Goal: Transaction & Acquisition: Purchase product/service

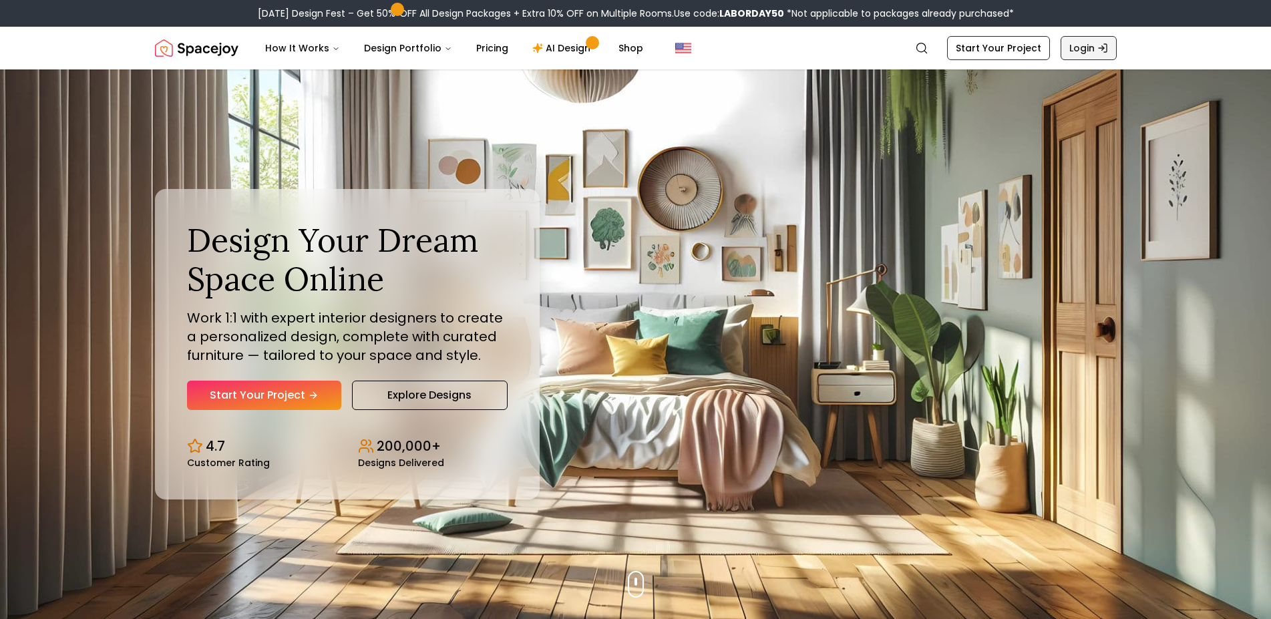
click at [1080, 51] on link "Login" at bounding box center [1089, 48] width 56 height 24
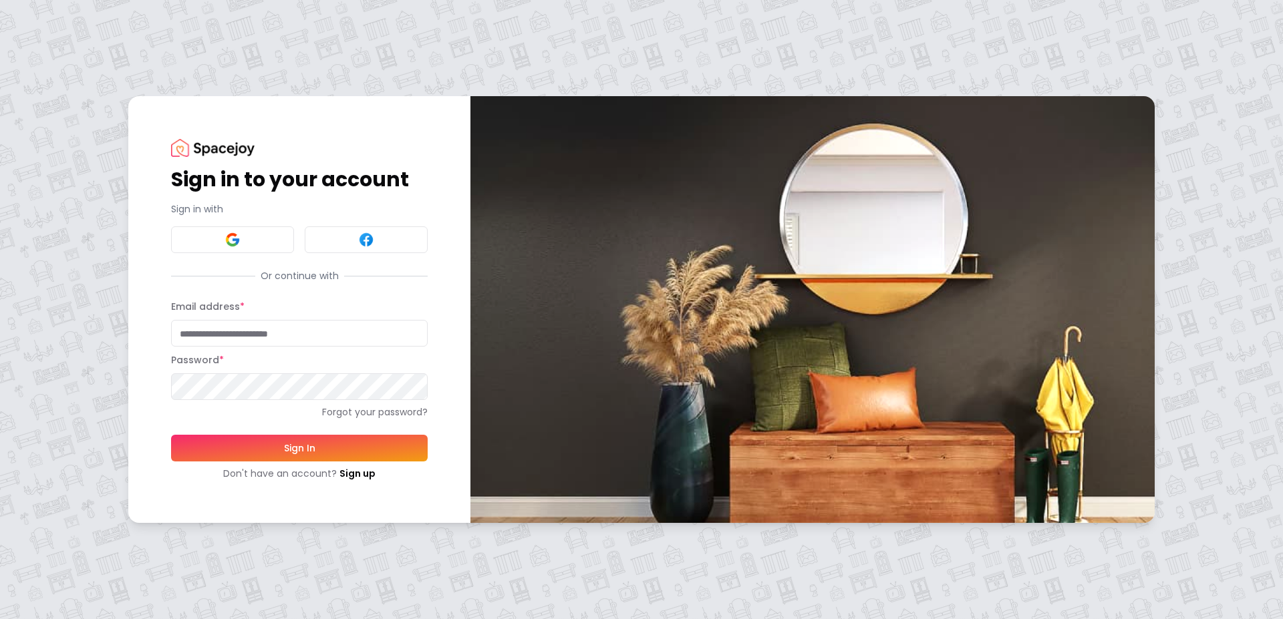
click at [253, 328] on input "Email address *" at bounding box center [299, 333] width 257 height 27
type input "**********"
click at [171, 435] on button "Sign In" at bounding box center [299, 448] width 257 height 27
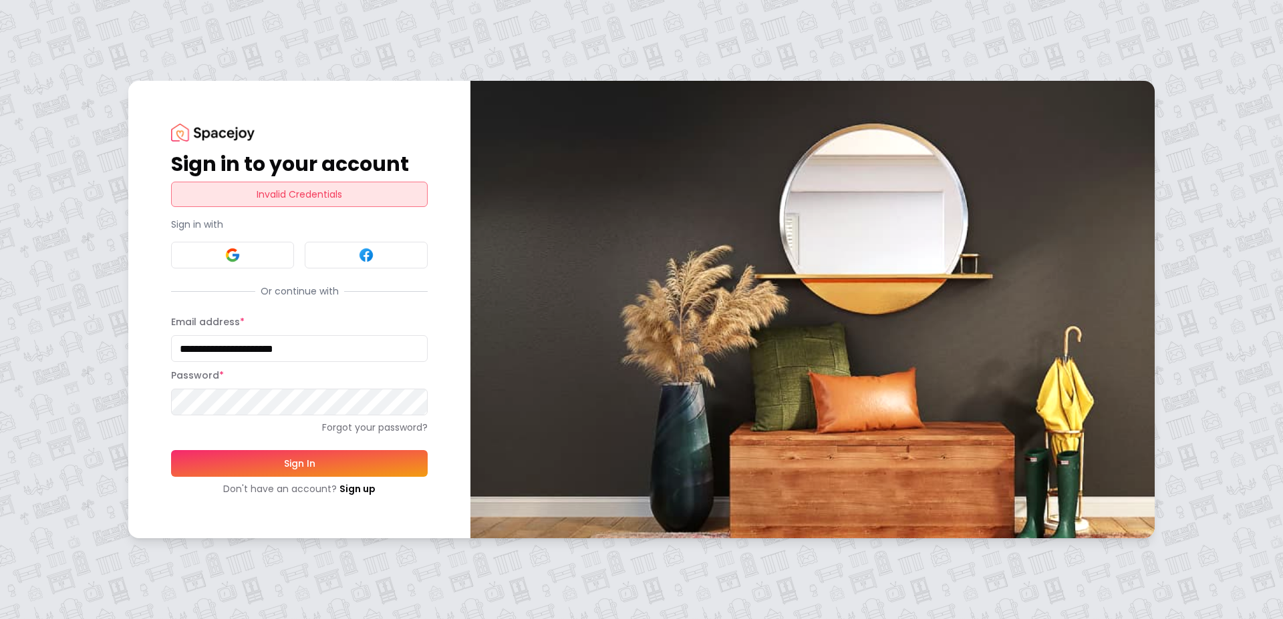
click at [171, 450] on button "Sign In" at bounding box center [299, 463] width 257 height 27
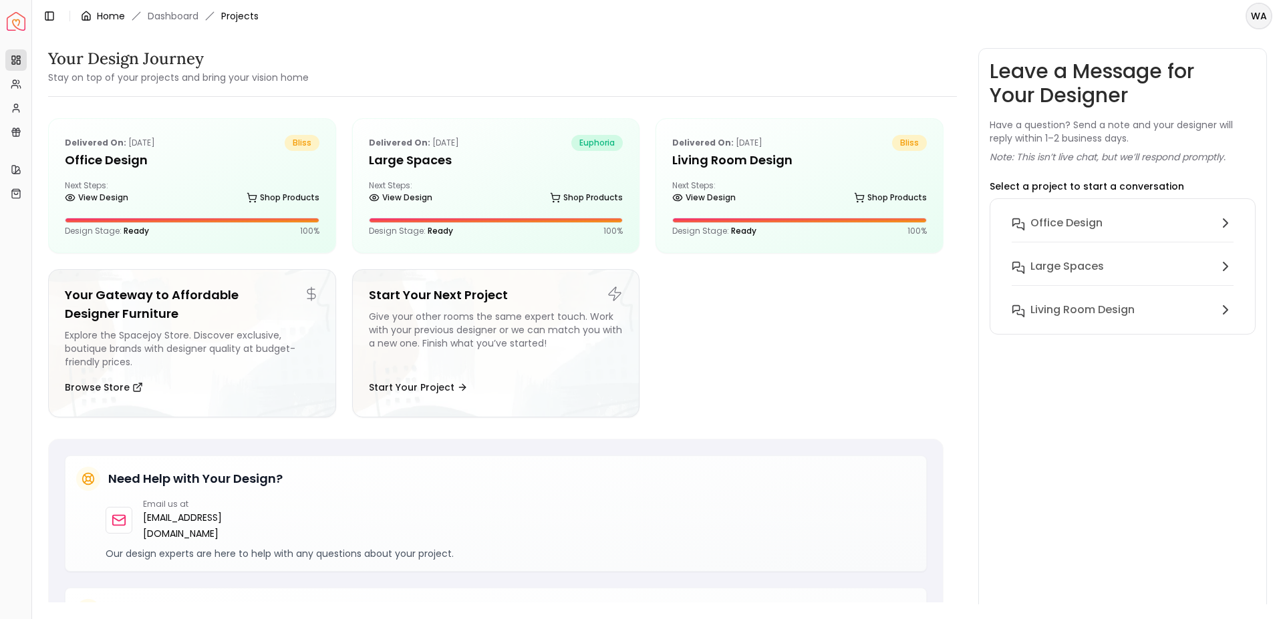
click at [102, 21] on link "Home" at bounding box center [111, 15] width 28 height 13
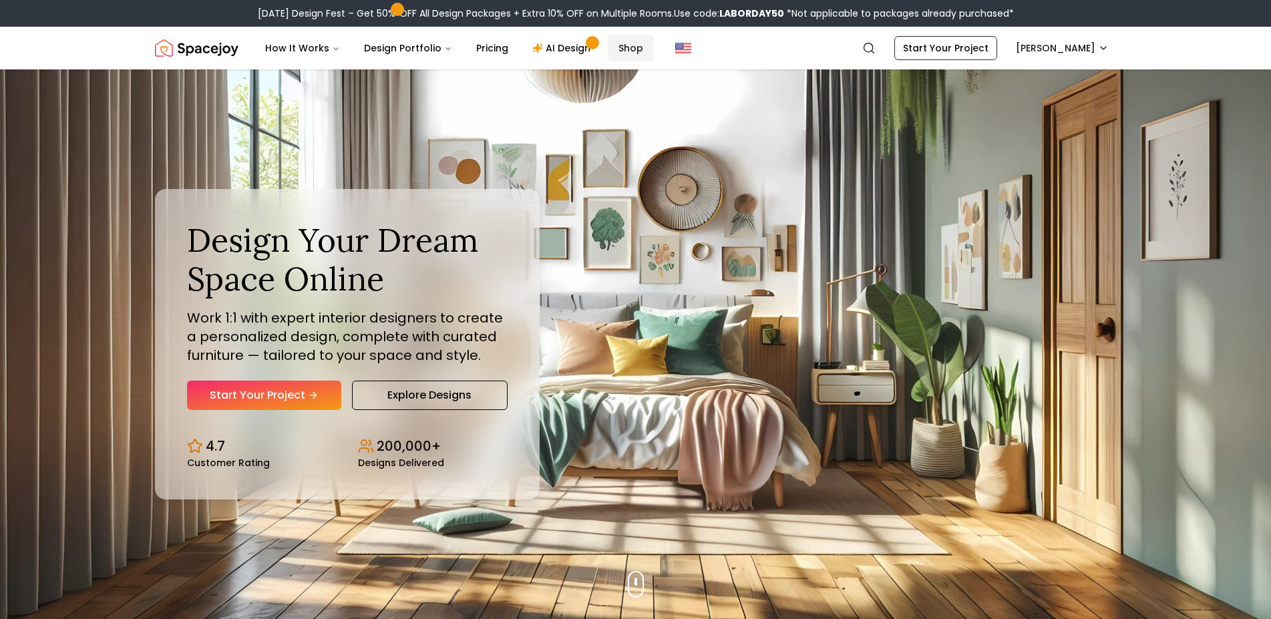
click at [627, 54] on link "Shop" at bounding box center [631, 48] width 46 height 27
